Goal: Obtain resource: Download file/media

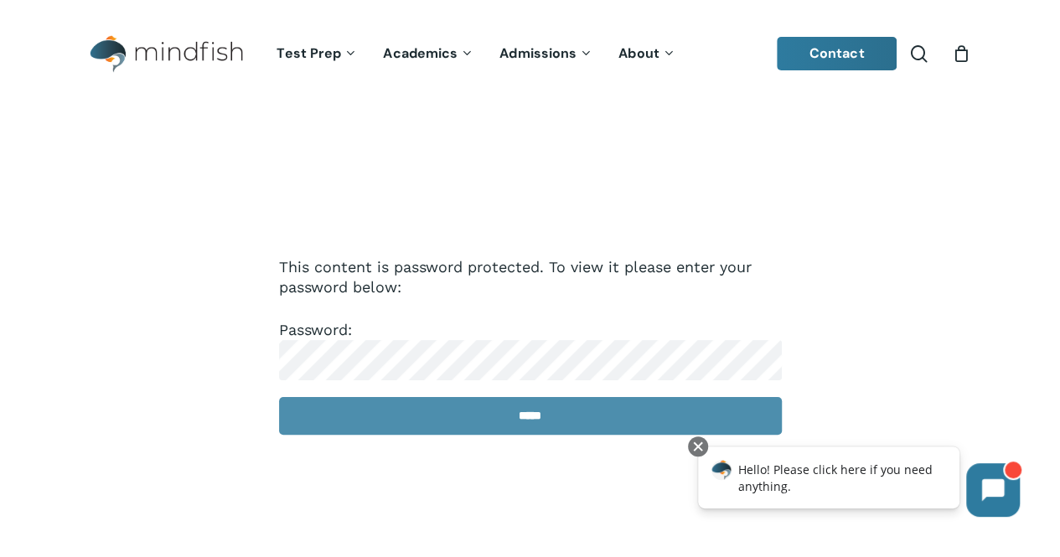
click at [533, 417] on input "*****" at bounding box center [530, 416] width 503 height 38
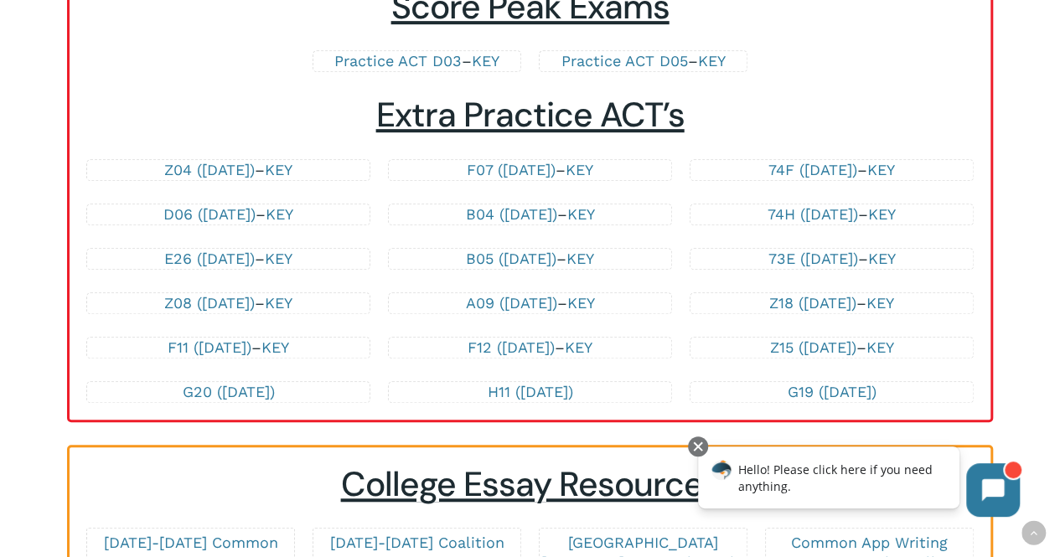
scroll to position [3662, 0]
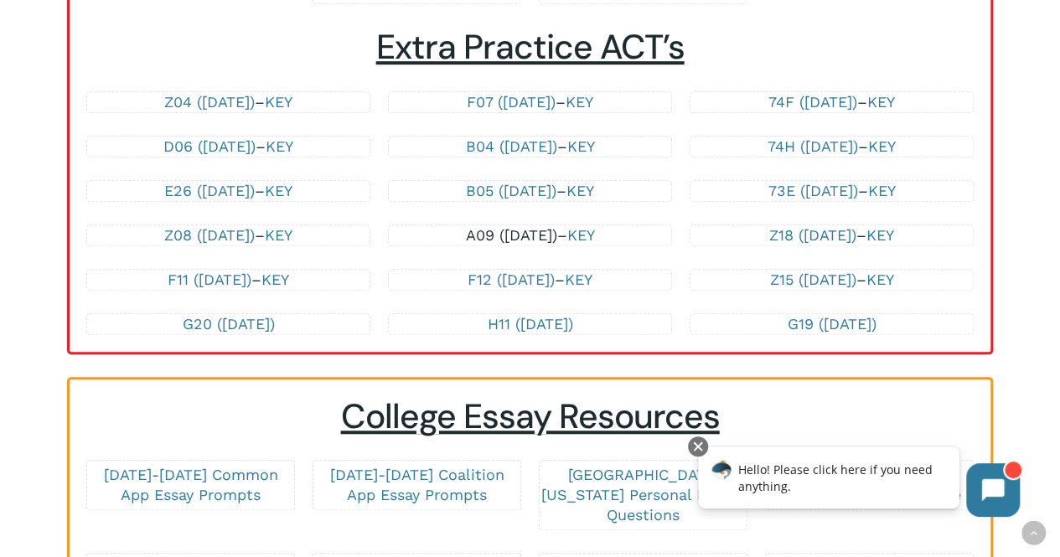
click at [468, 244] on link "A09 ([DATE])" at bounding box center [511, 235] width 91 height 18
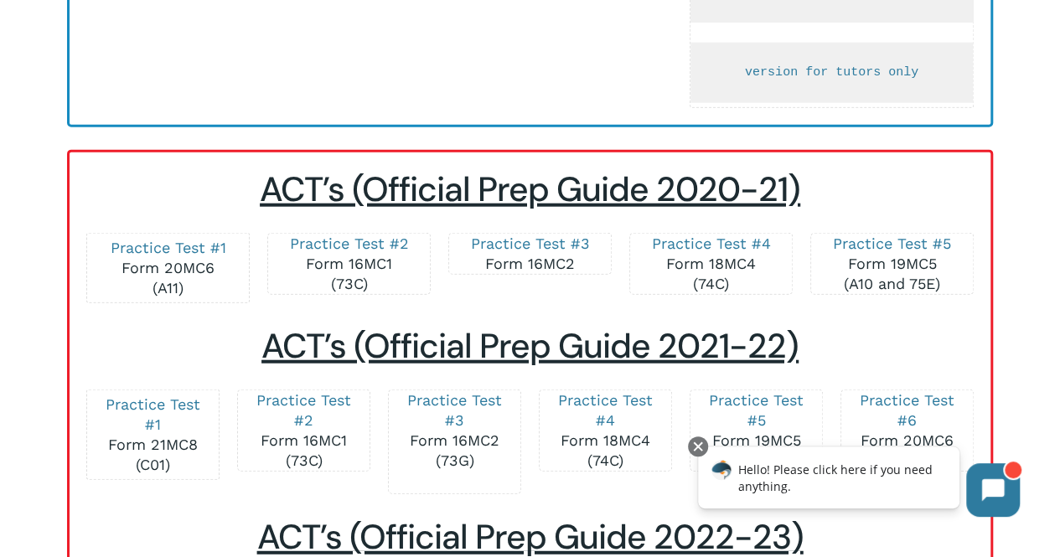
scroll to position [2286, 0]
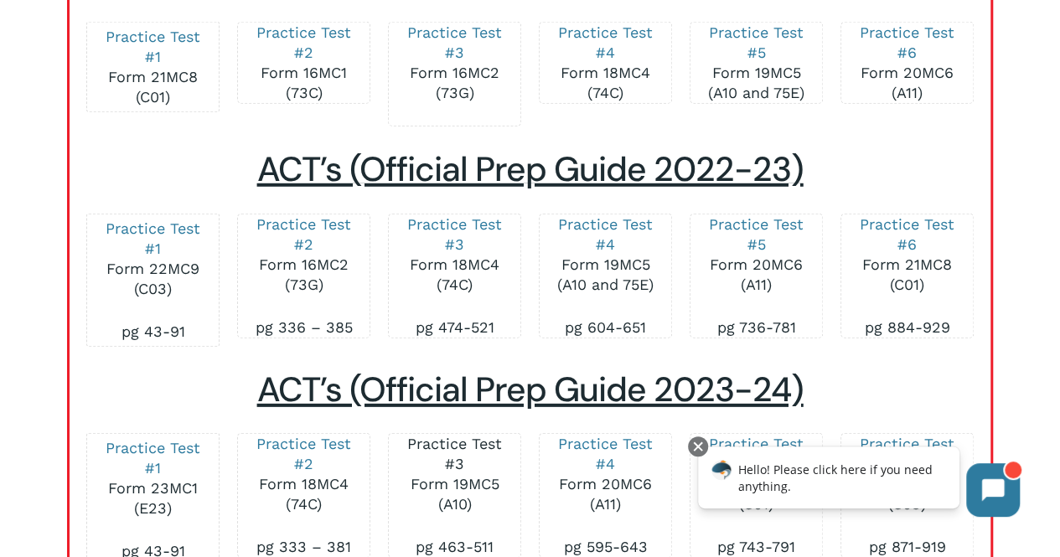
click at [472, 450] on link "Practice Test #3" at bounding box center [454, 454] width 95 height 38
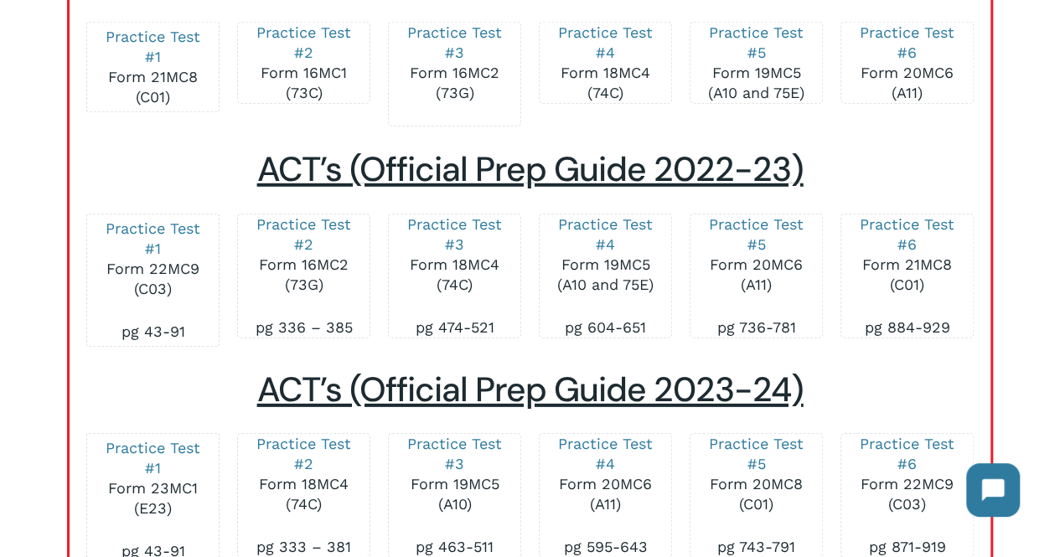
scroll to position [3636, 0]
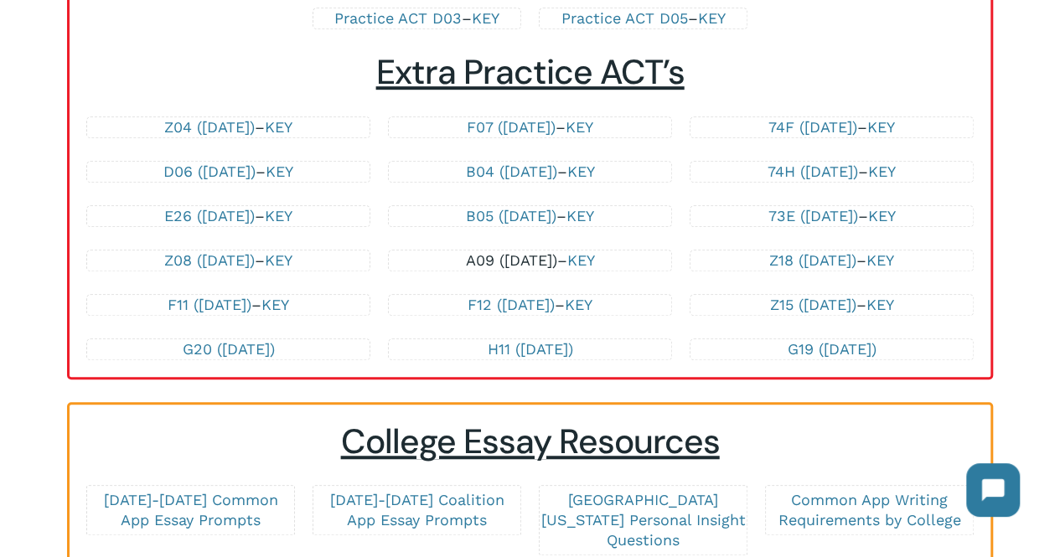
click at [489, 269] on link "A09 ([DATE])" at bounding box center [511, 260] width 91 height 18
click at [471, 269] on link "A09 ([DATE])" at bounding box center [511, 260] width 91 height 18
click at [231, 269] on link "Z08 ([DATE])" at bounding box center [209, 260] width 91 height 18
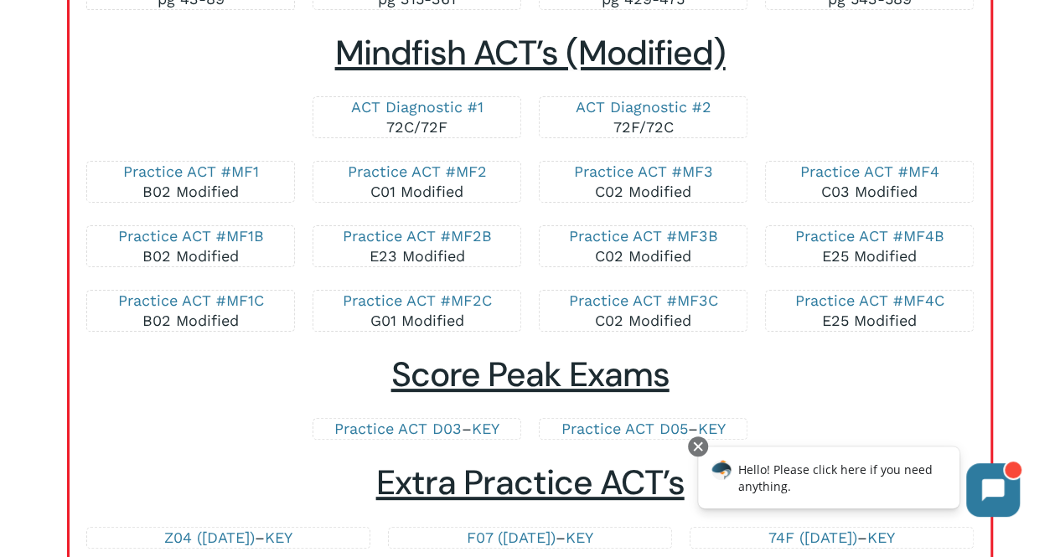
scroll to position [3593, 0]
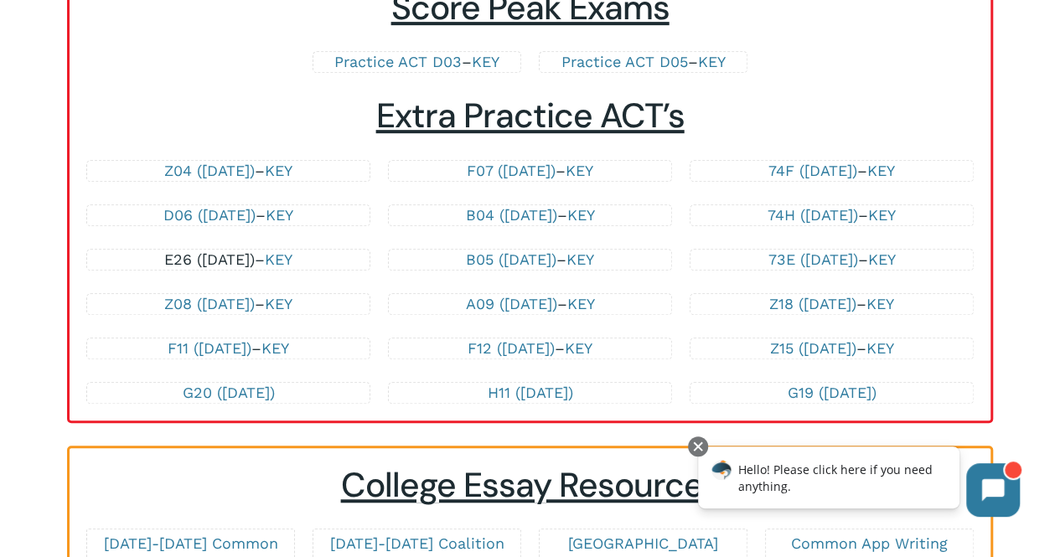
click at [210, 268] on link "E26 ([DATE])" at bounding box center [209, 260] width 91 height 18
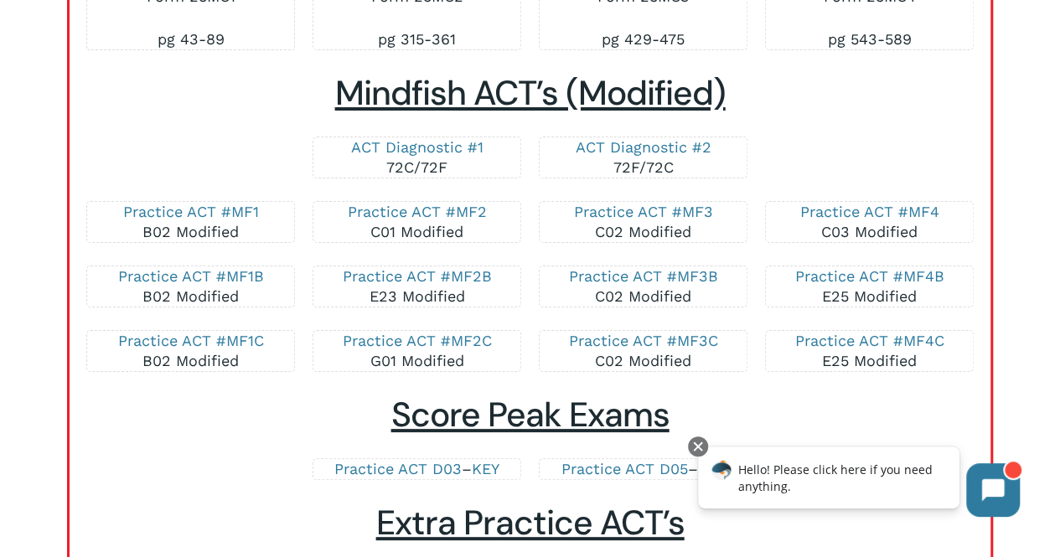
scroll to position [3549, 0]
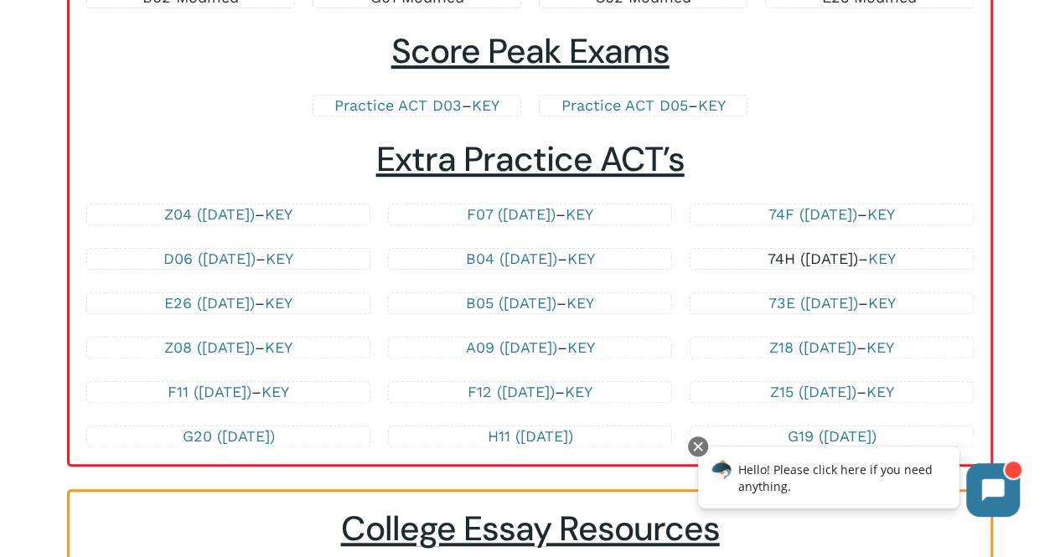
click at [806, 267] on link "74H ([DATE])" at bounding box center [813, 259] width 91 height 18
